Goal: Information Seeking & Learning: Understand process/instructions

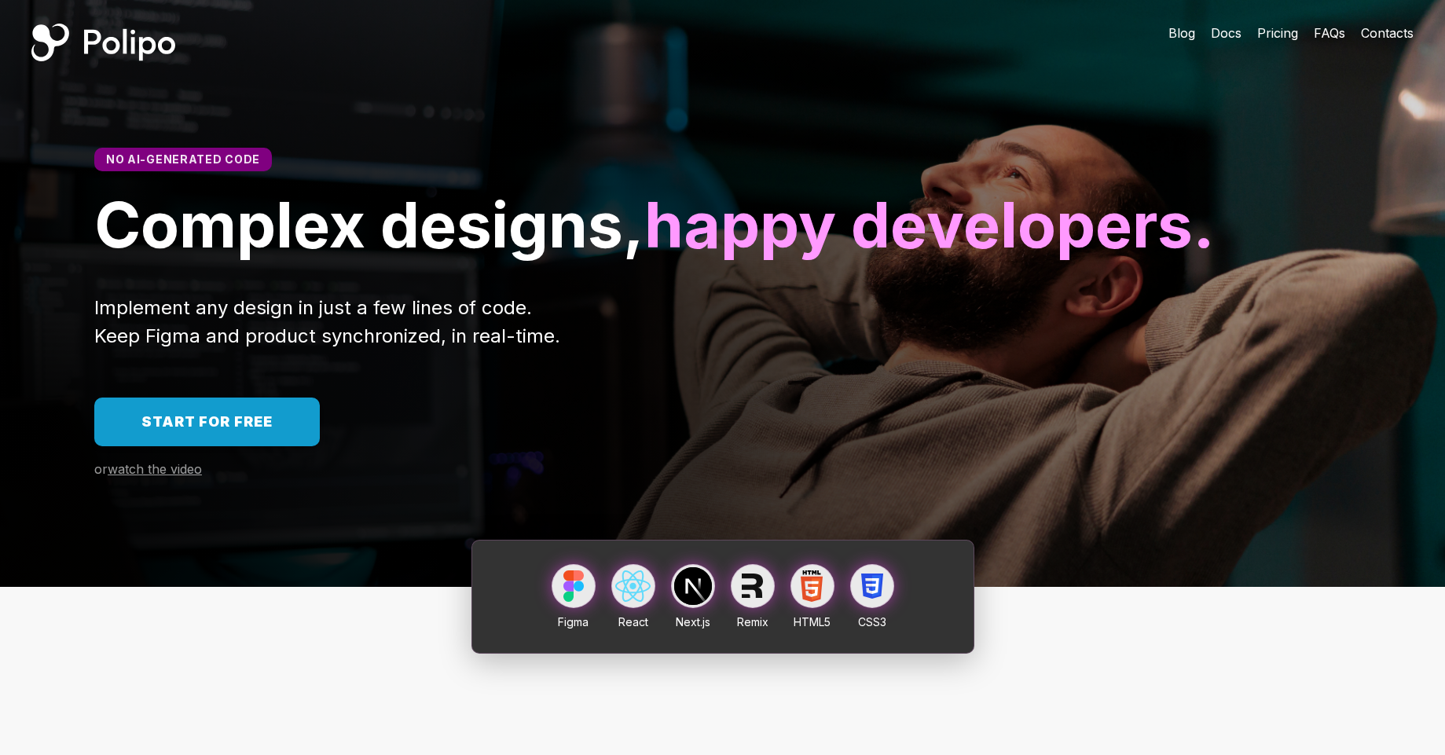
click at [240, 430] on span "Start for free" at bounding box center [206, 421] width 131 height 16
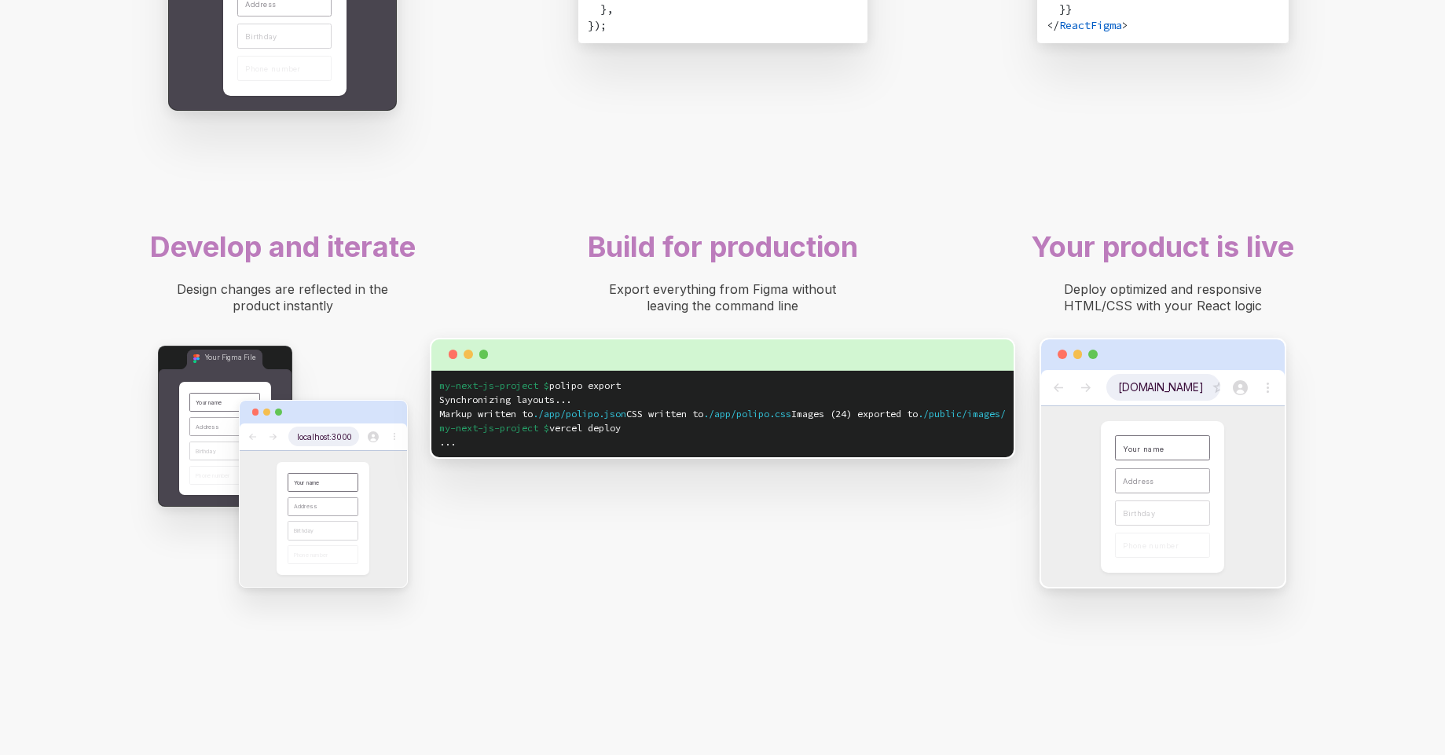
scroll to position [1441, 0]
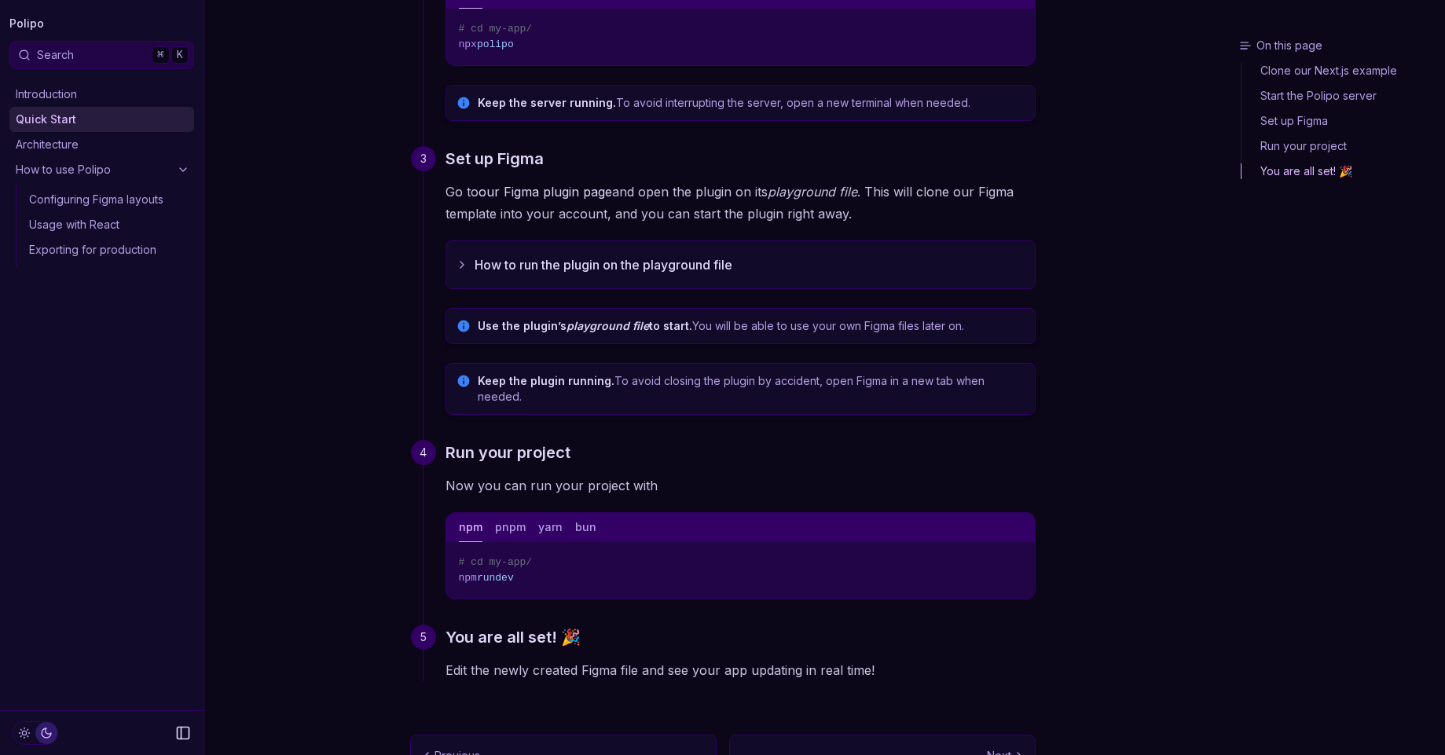
scroll to position [394, 0]
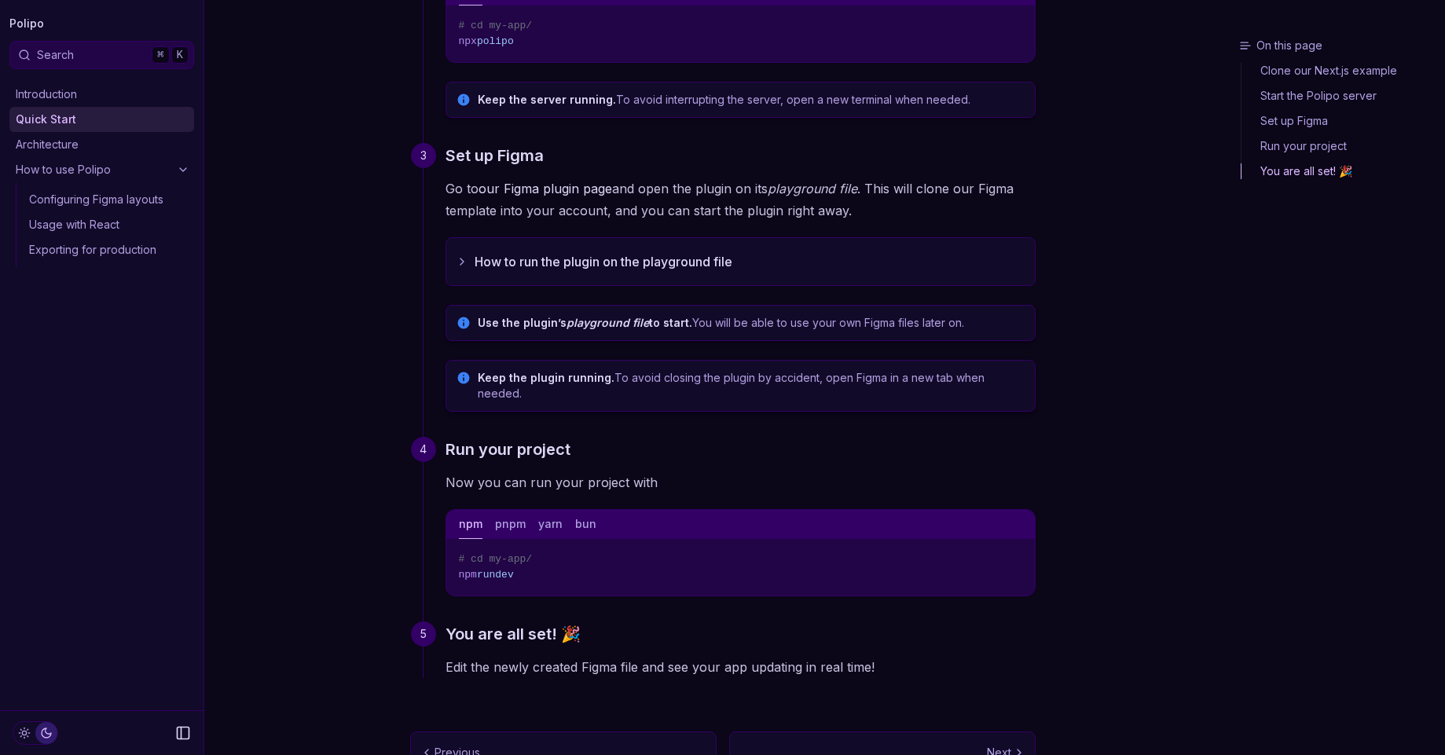
click at [634, 265] on button "How to run the plugin on the playground file" at bounding box center [740, 261] width 588 height 47
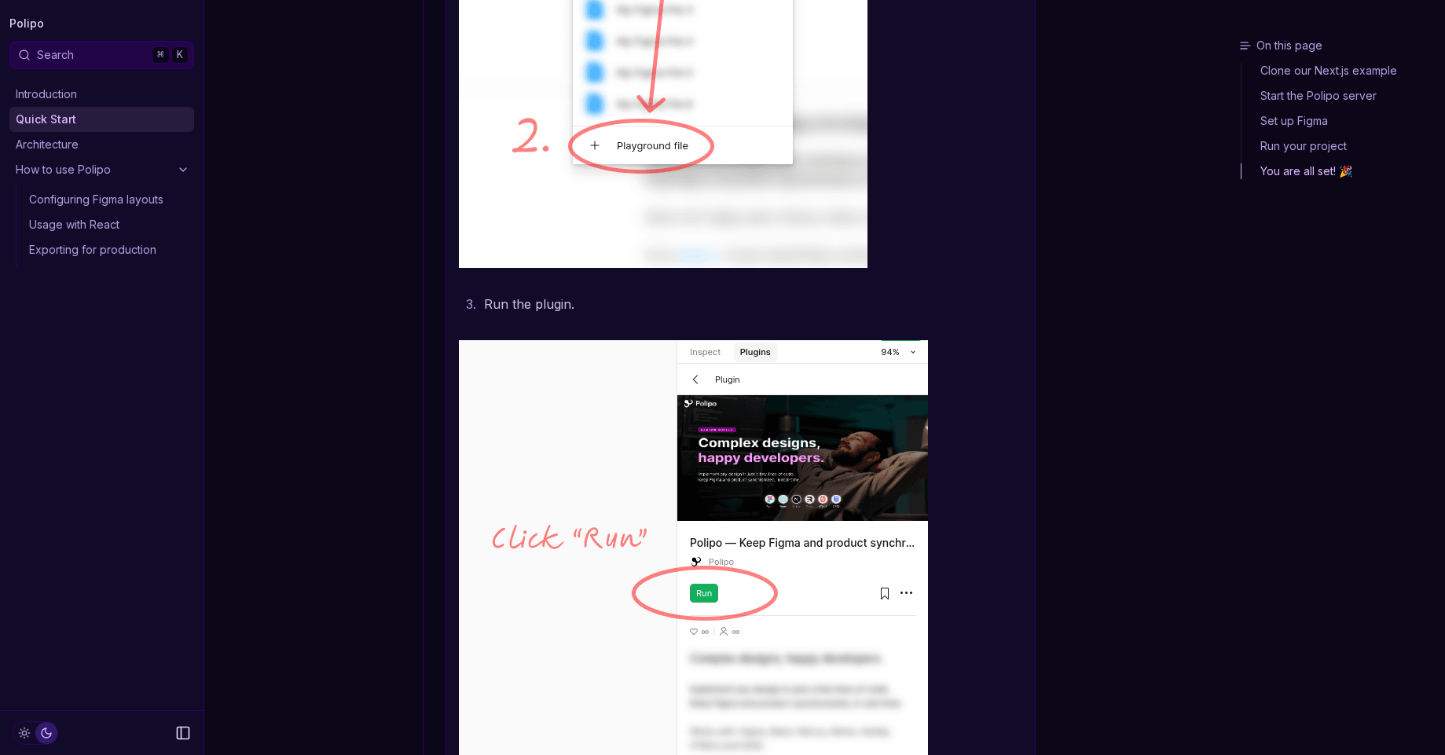
scroll to position [1666, 0]
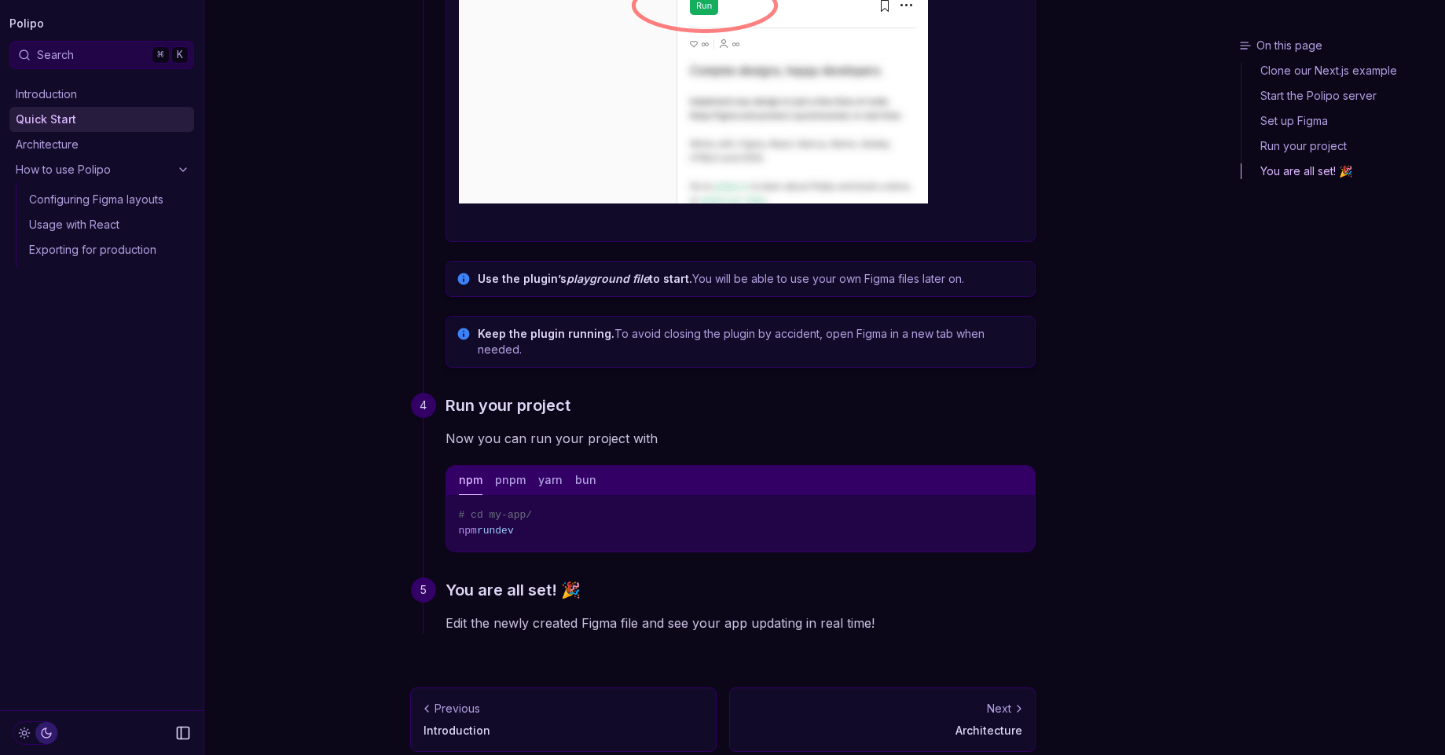
click at [70, 192] on link "Configuring Figma layouts" at bounding box center [108, 199] width 171 height 25
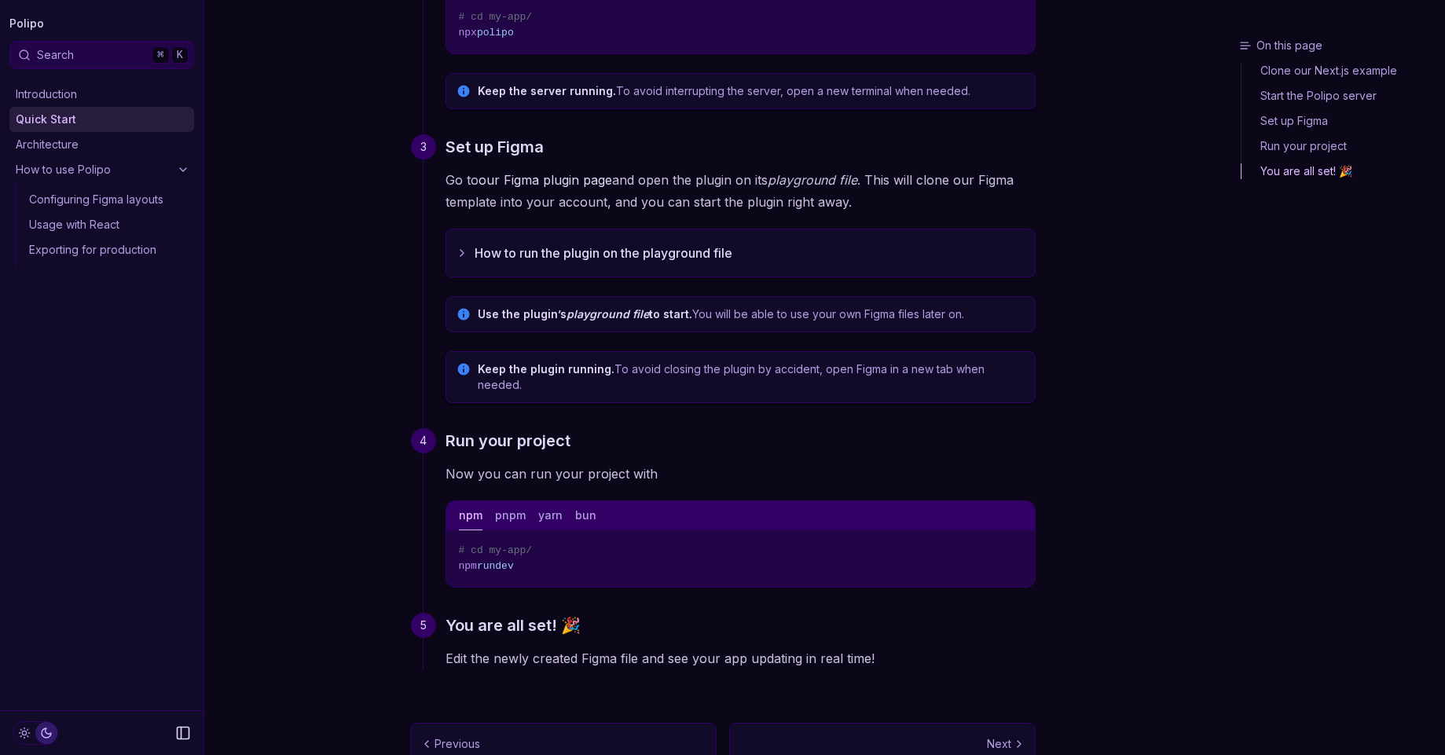
scroll to position [438, 0]
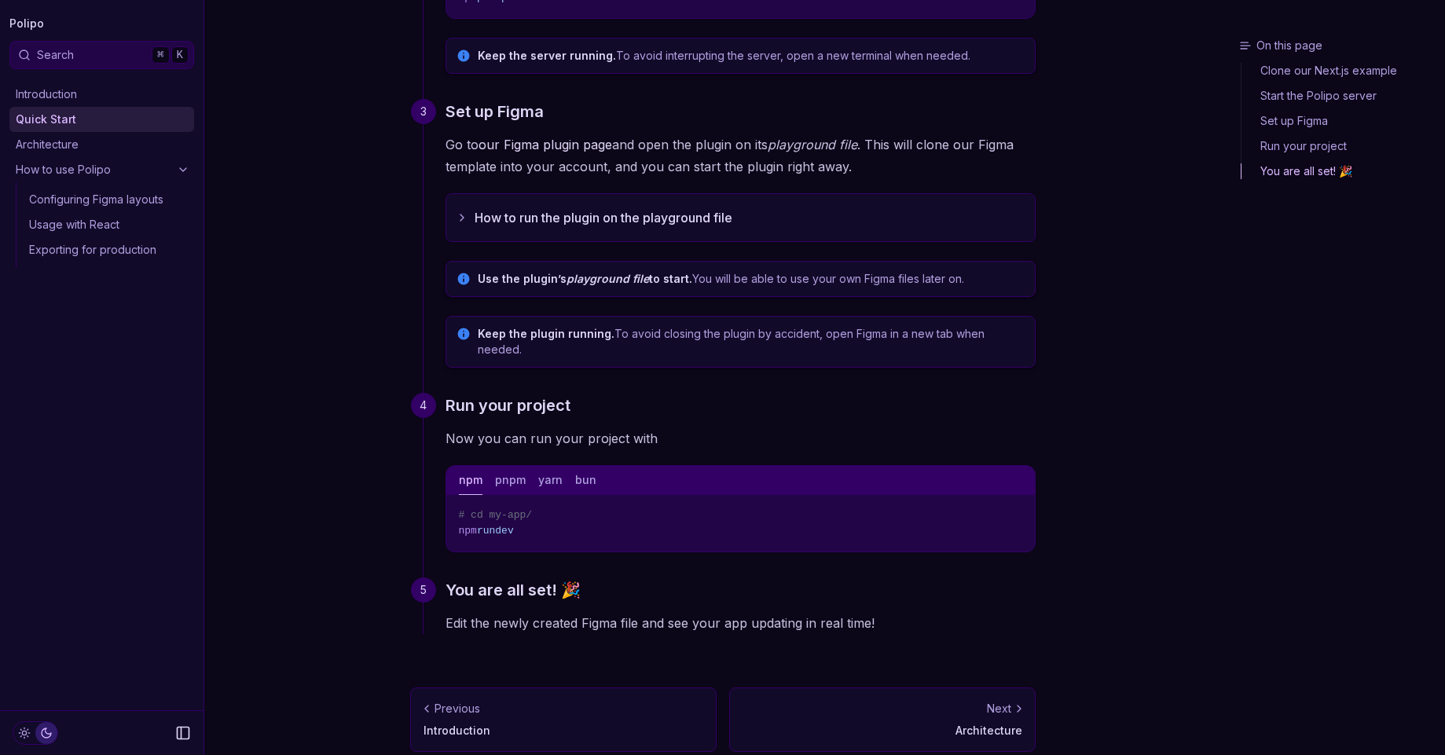
click at [16, 17] on link "Polipo" at bounding box center [26, 24] width 35 height 22
